Goal: Task Accomplishment & Management: Manage account settings

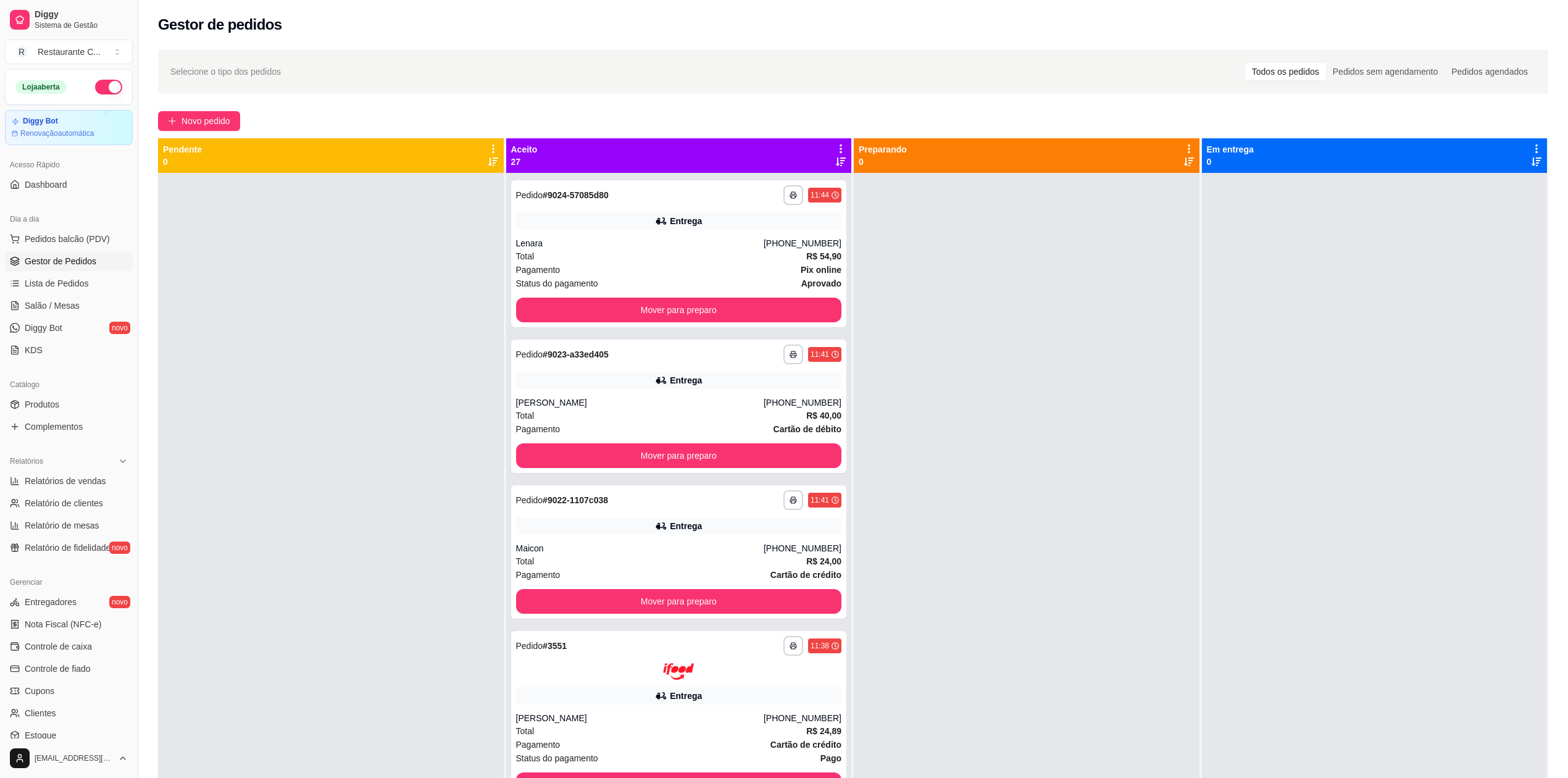
scroll to position [118, 0]
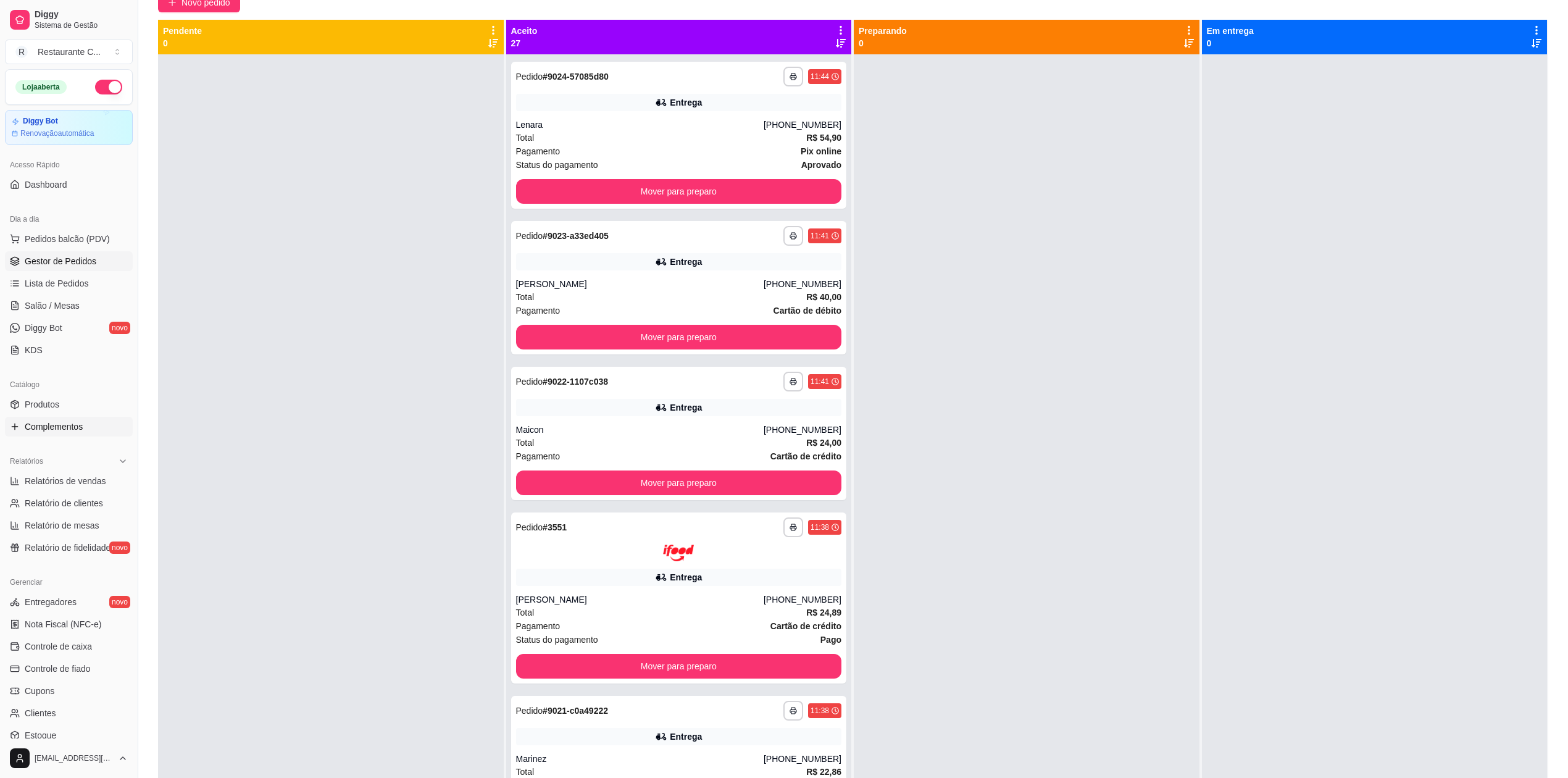
click at [79, 425] on span "Complementos" at bounding box center [53, 427] width 58 height 13
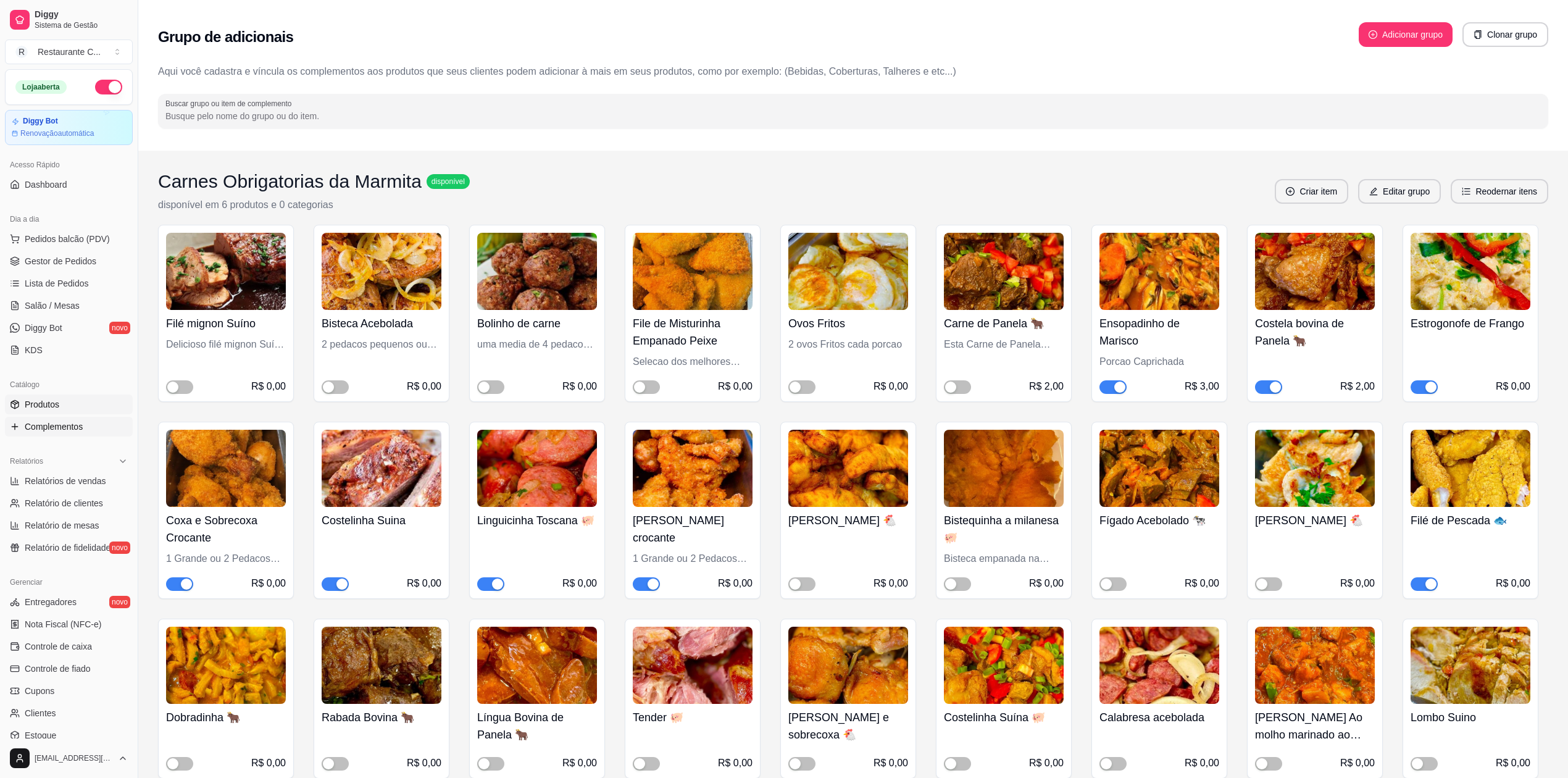
click at [71, 399] on link "Produtos" at bounding box center [69, 404] width 128 height 20
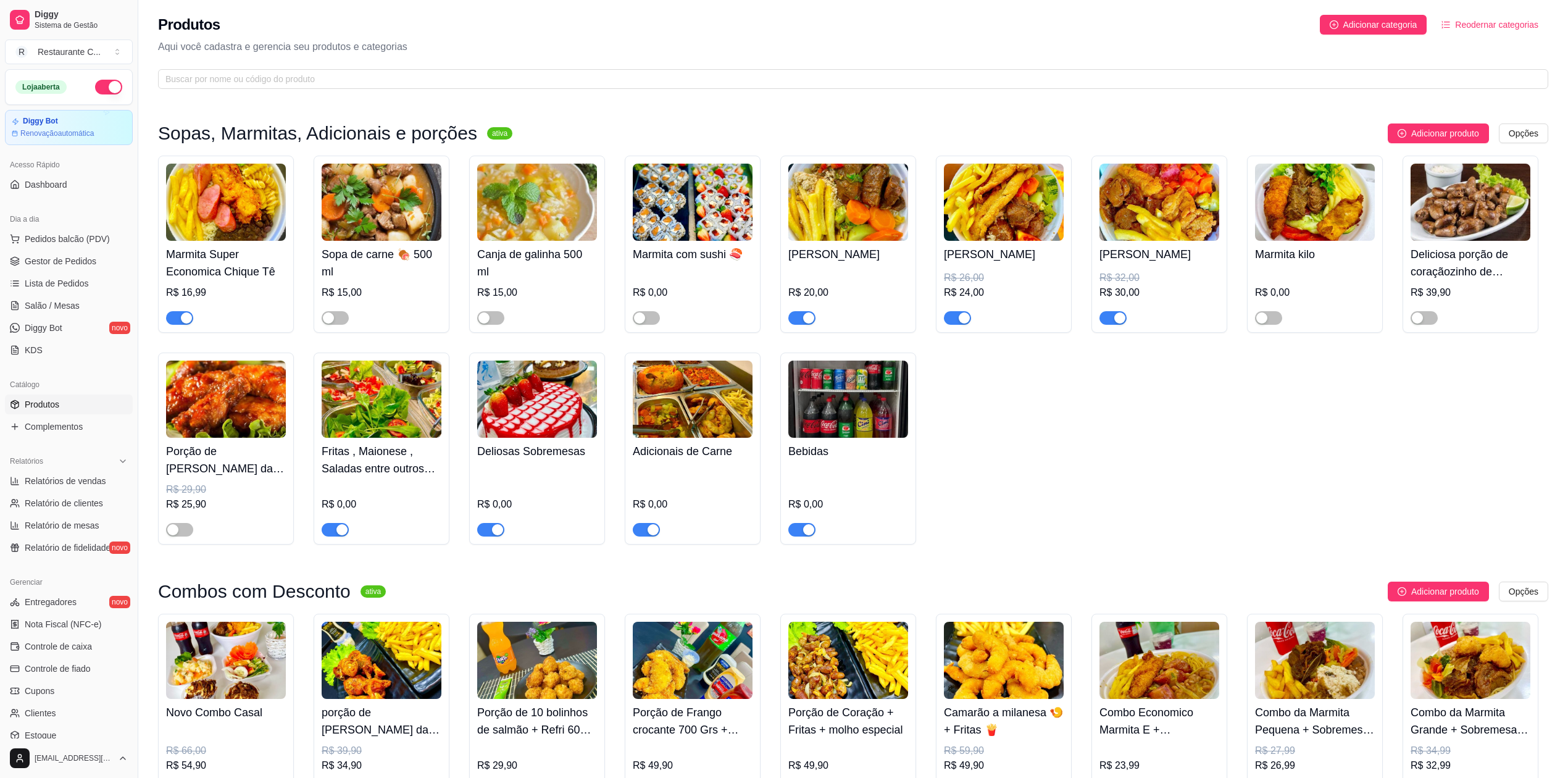
click at [995, 199] on img at bounding box center [1003, 202] width 120 height 77
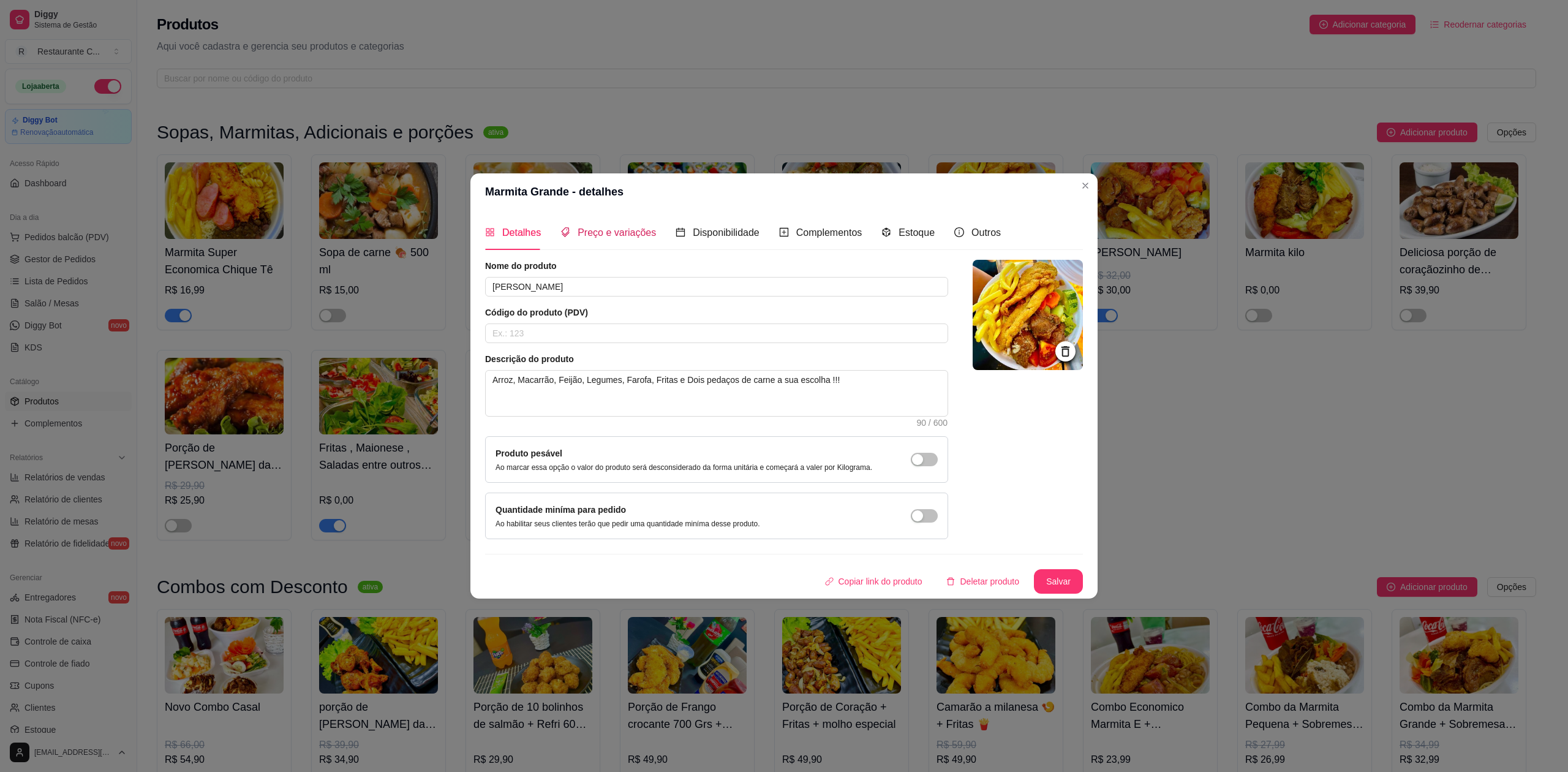
click at [625, 227] on span "Preço e variações" at bounding box center [617, 232] width 78 height 11
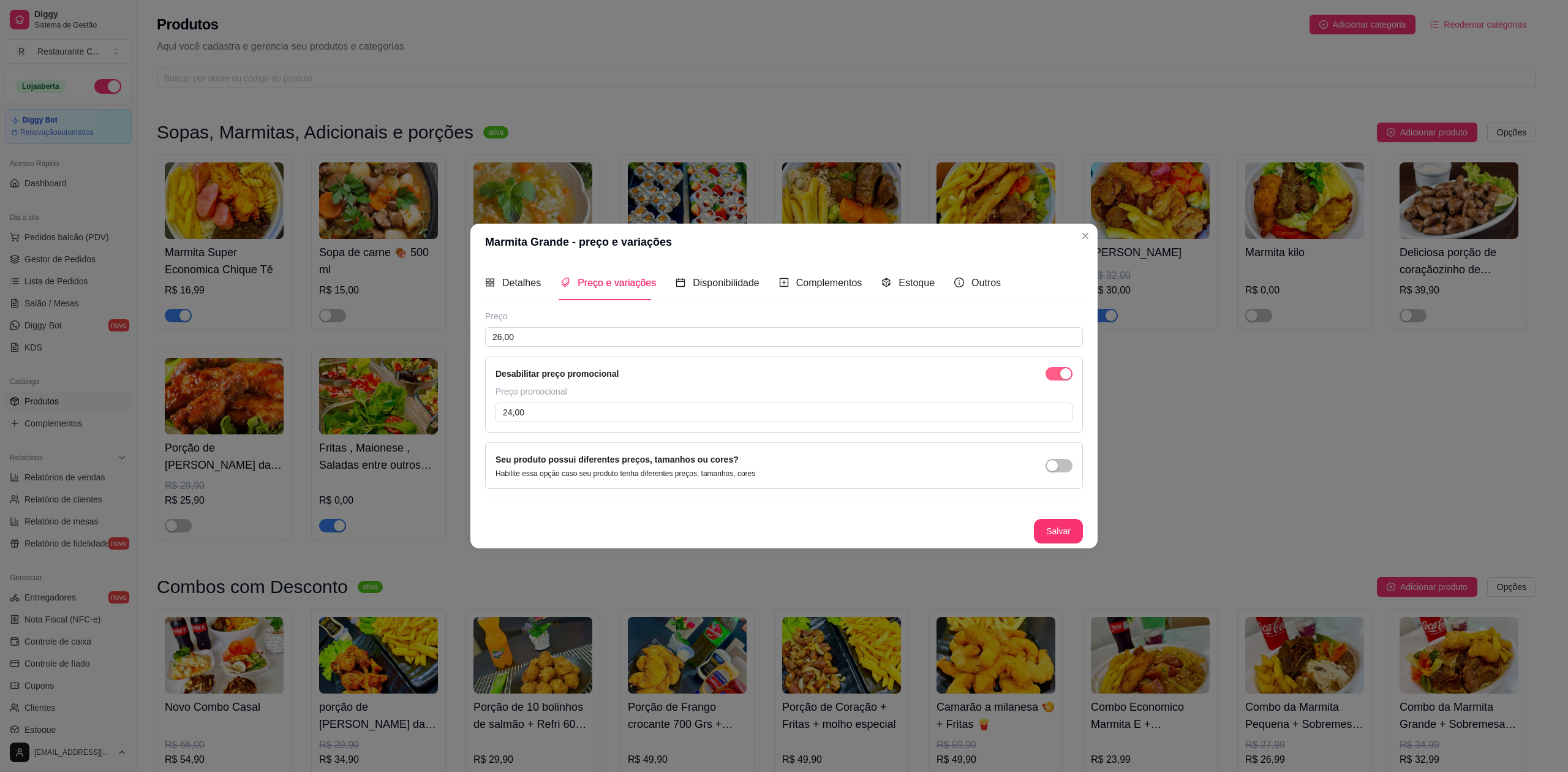
click at [1051, 371] on span "button" at bounding box center [1059, 374] width 27 height 14
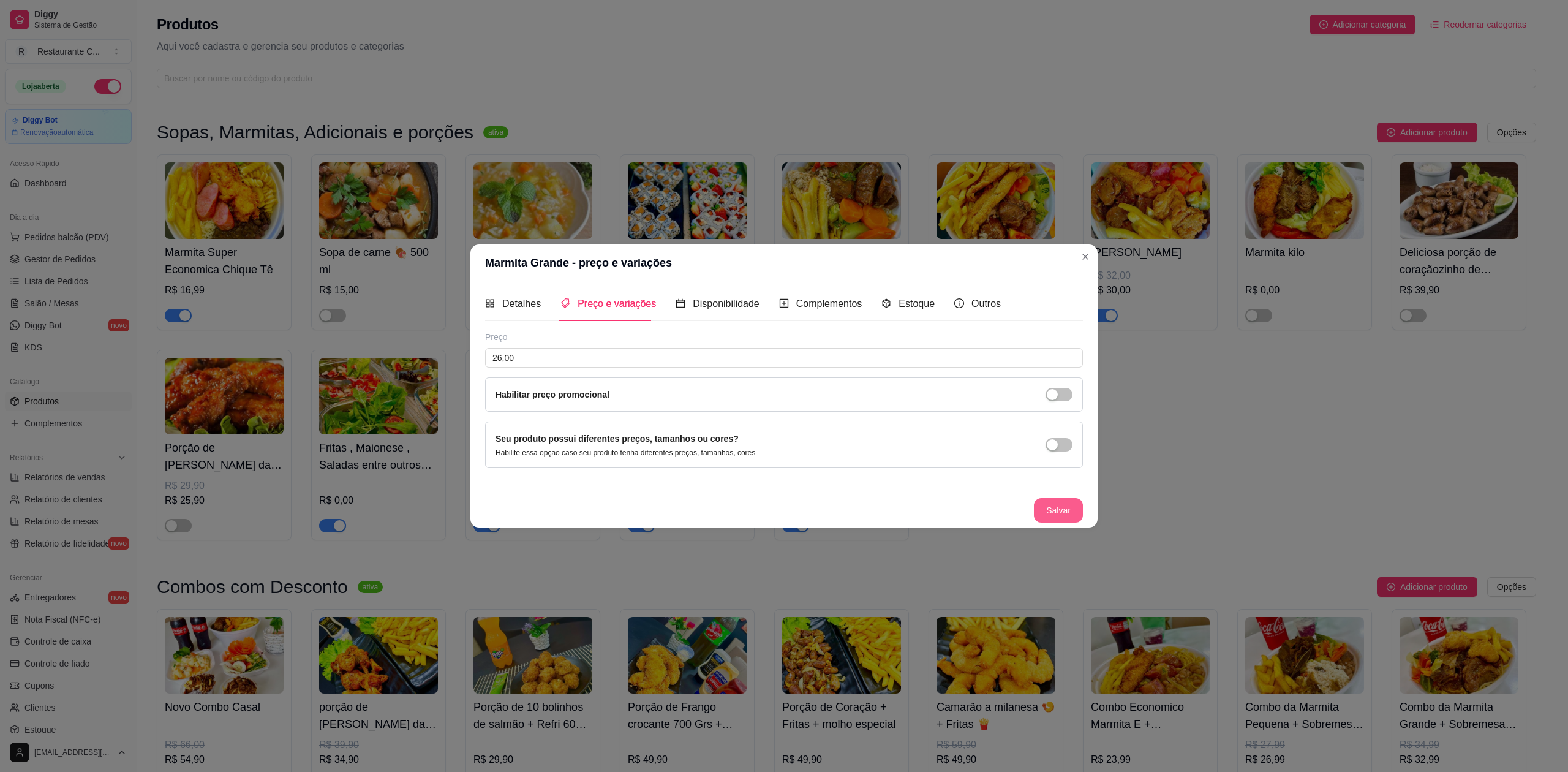
click at [1054, 513] on button "Salvar" at bounding box center [1058, 510] width 49 height 24
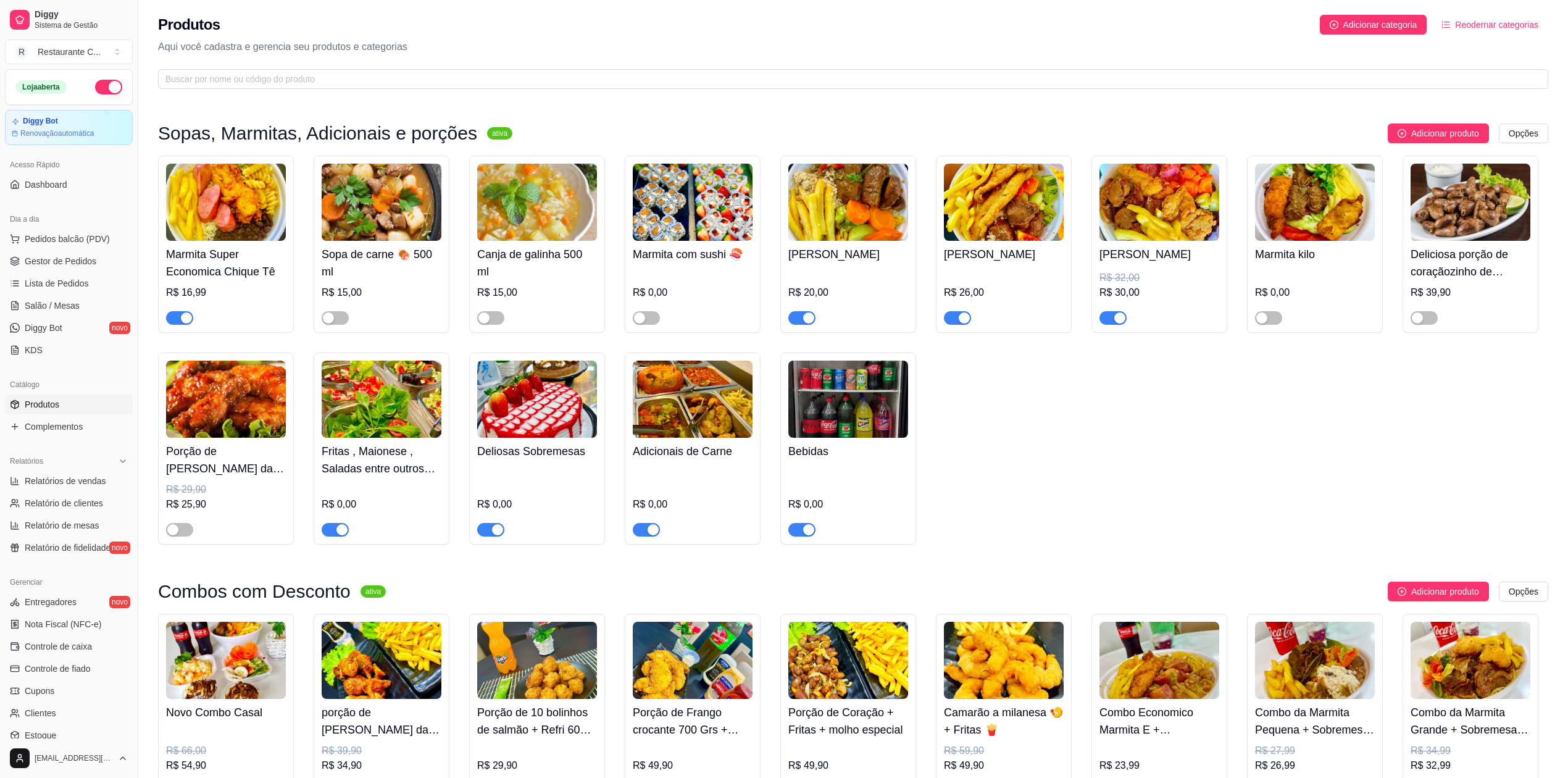
click at [1146, 215] on img at bounding box center [1159, 202] width 120 height 77
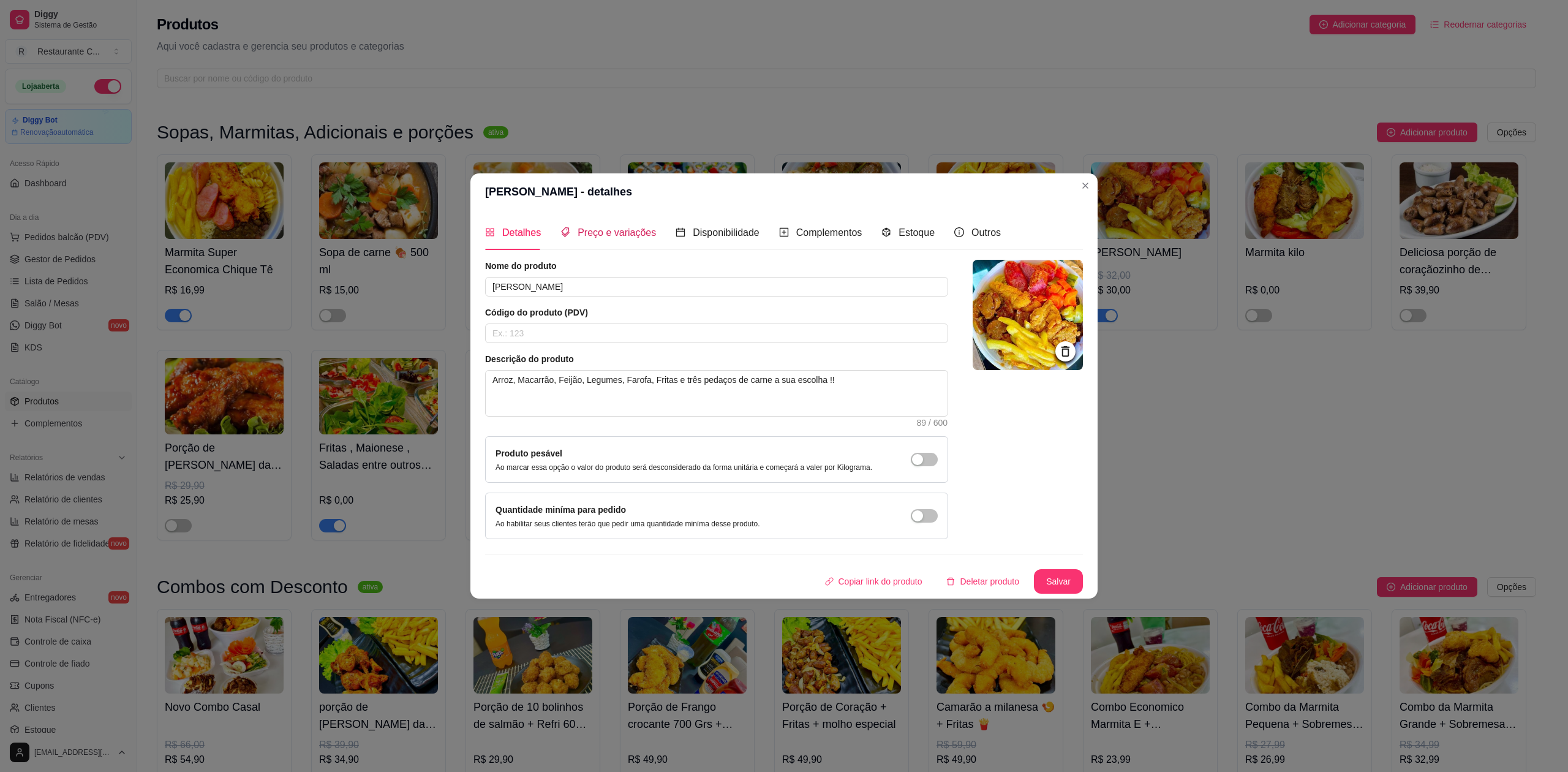
click at [603, 231] on span "Preço e variações" at bounding box center [617, 232] width 78 height 11
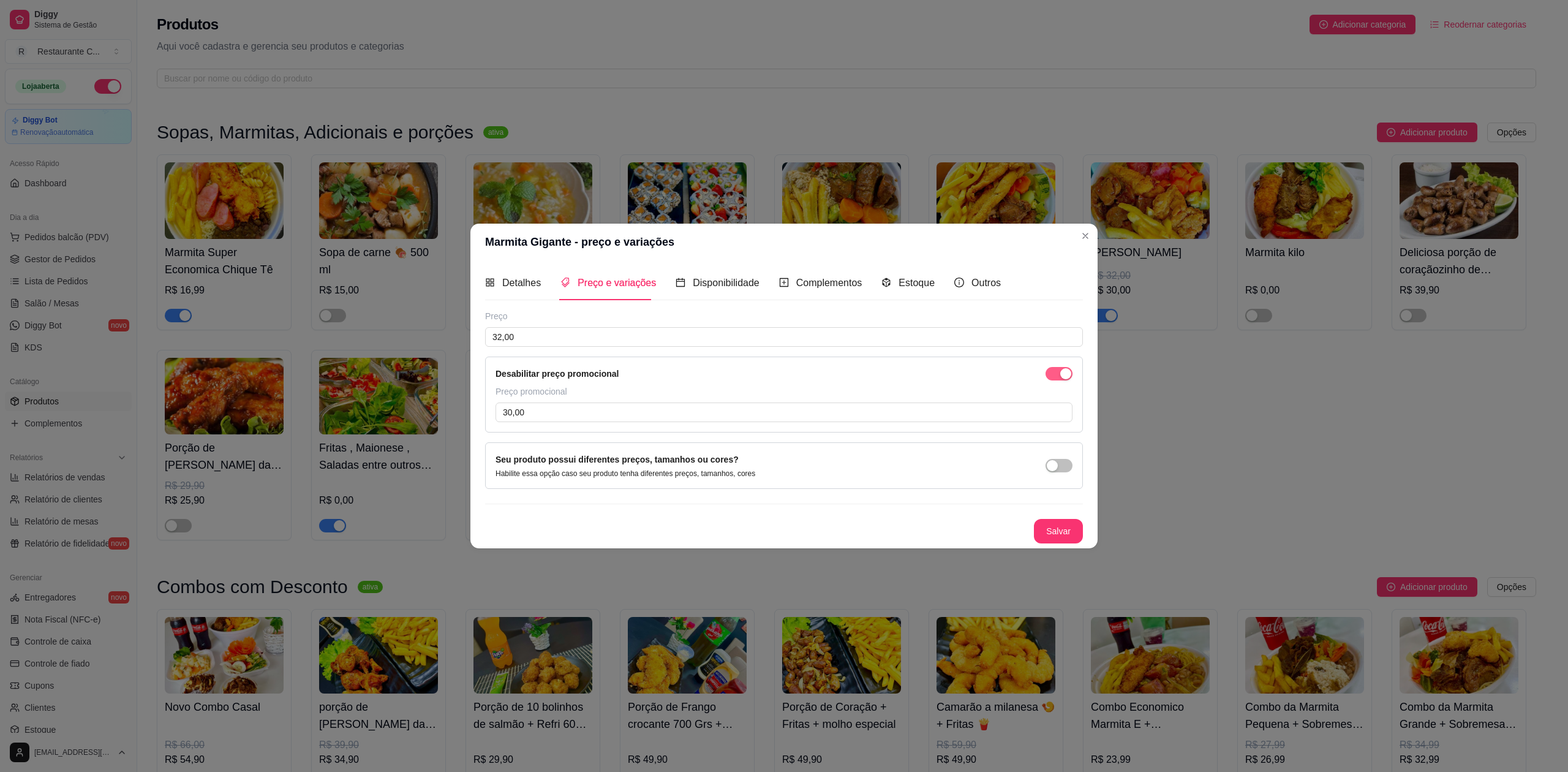
click at [1050, 373] on span "button" at bounding box center [1059, 374] width 27 height 14
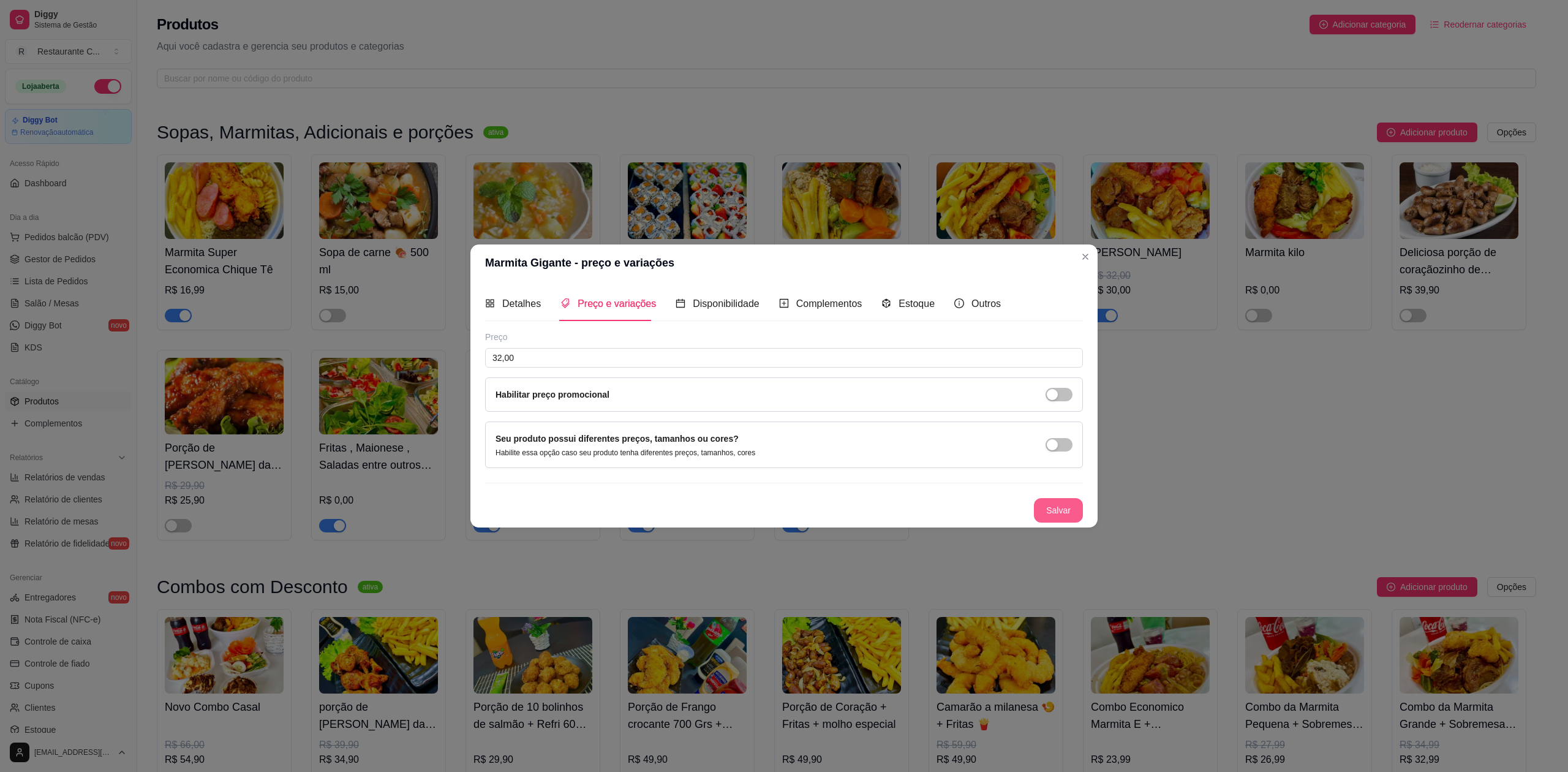
click at [1071, 506] on button "Salvar" at bounding box center [1058, 510] width 49 height 24
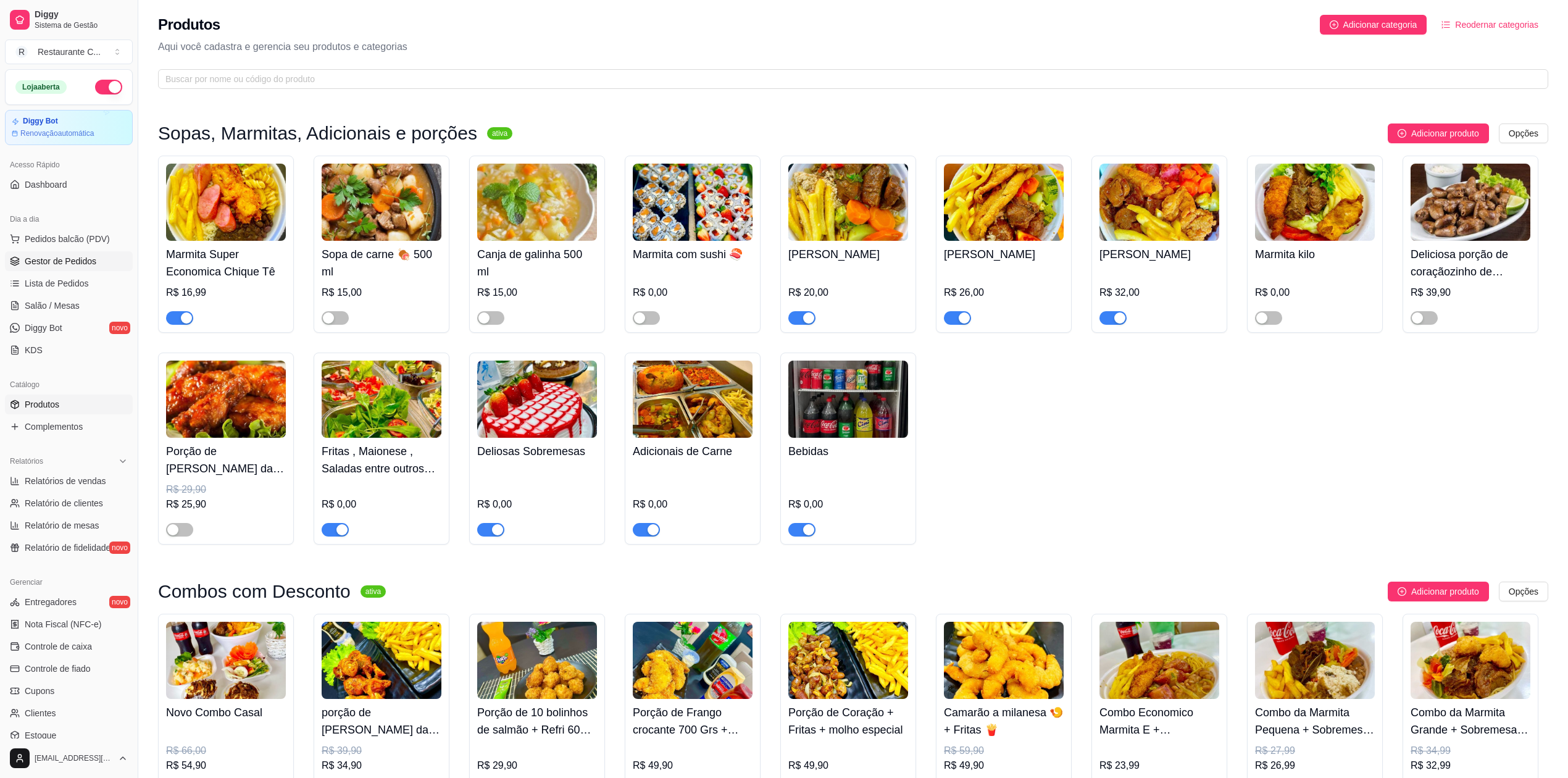
click at [67, 257] on span "Gestor de Pedidos" at bounding box center [60, 261] width 71 height 13
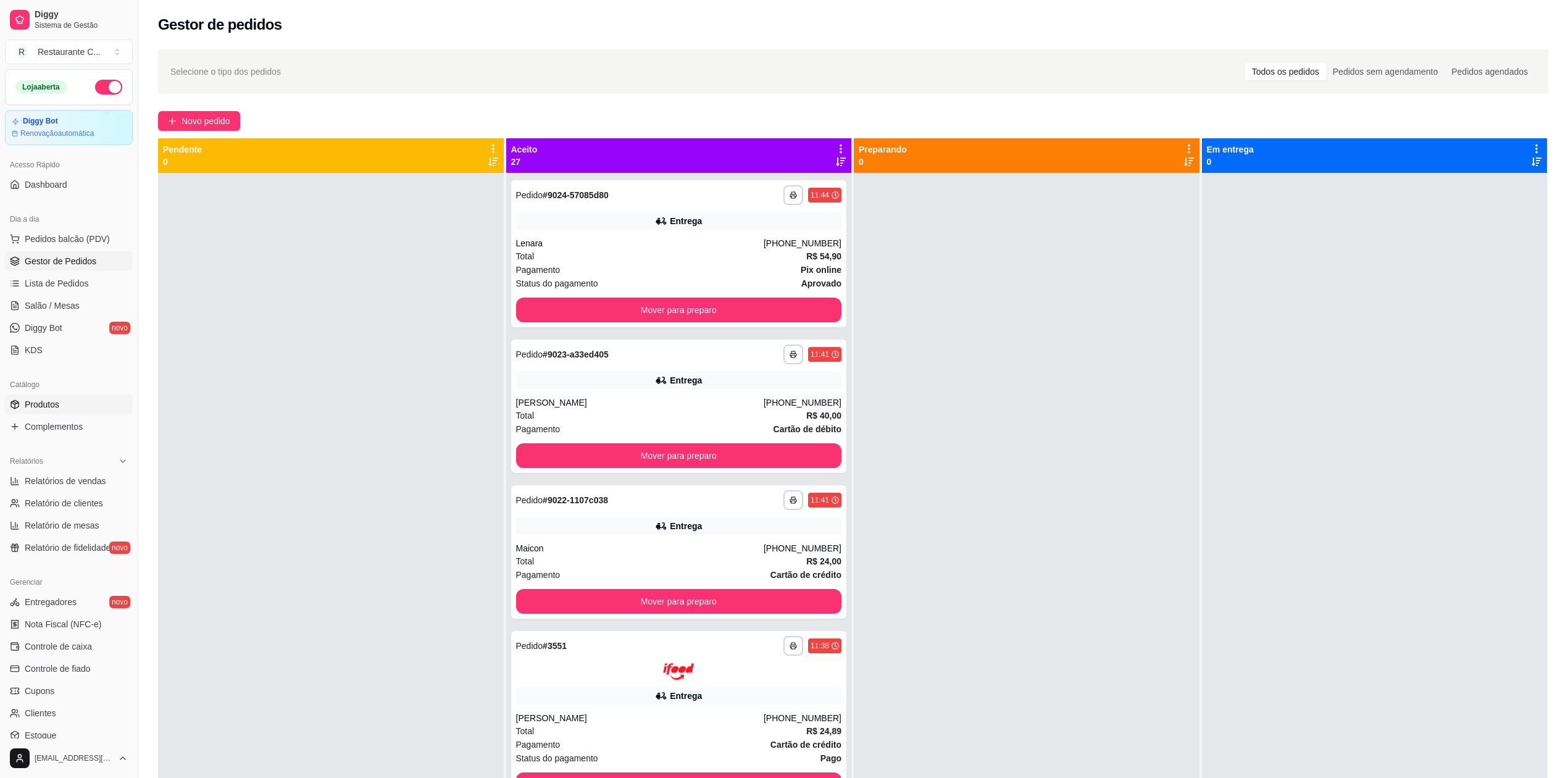
click at [59, 403] on link "Produtos" at bounding box center [69, 404] width 128 height 20
